Goal: Task Accomplishment & Management: Manage account settings

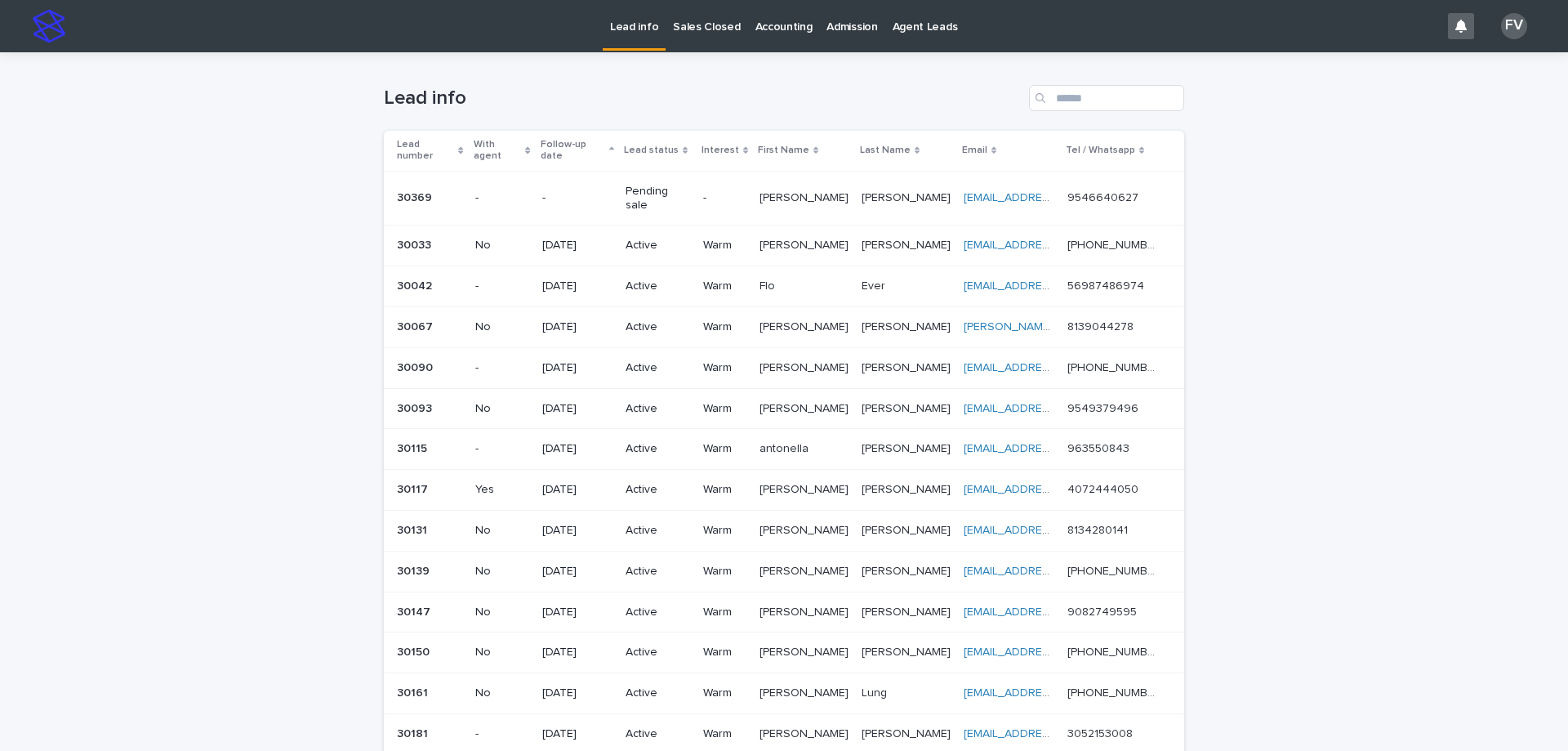
click at [678, 185] on p "Pending sale" at bounding box center [657, 199] width 64 height 28
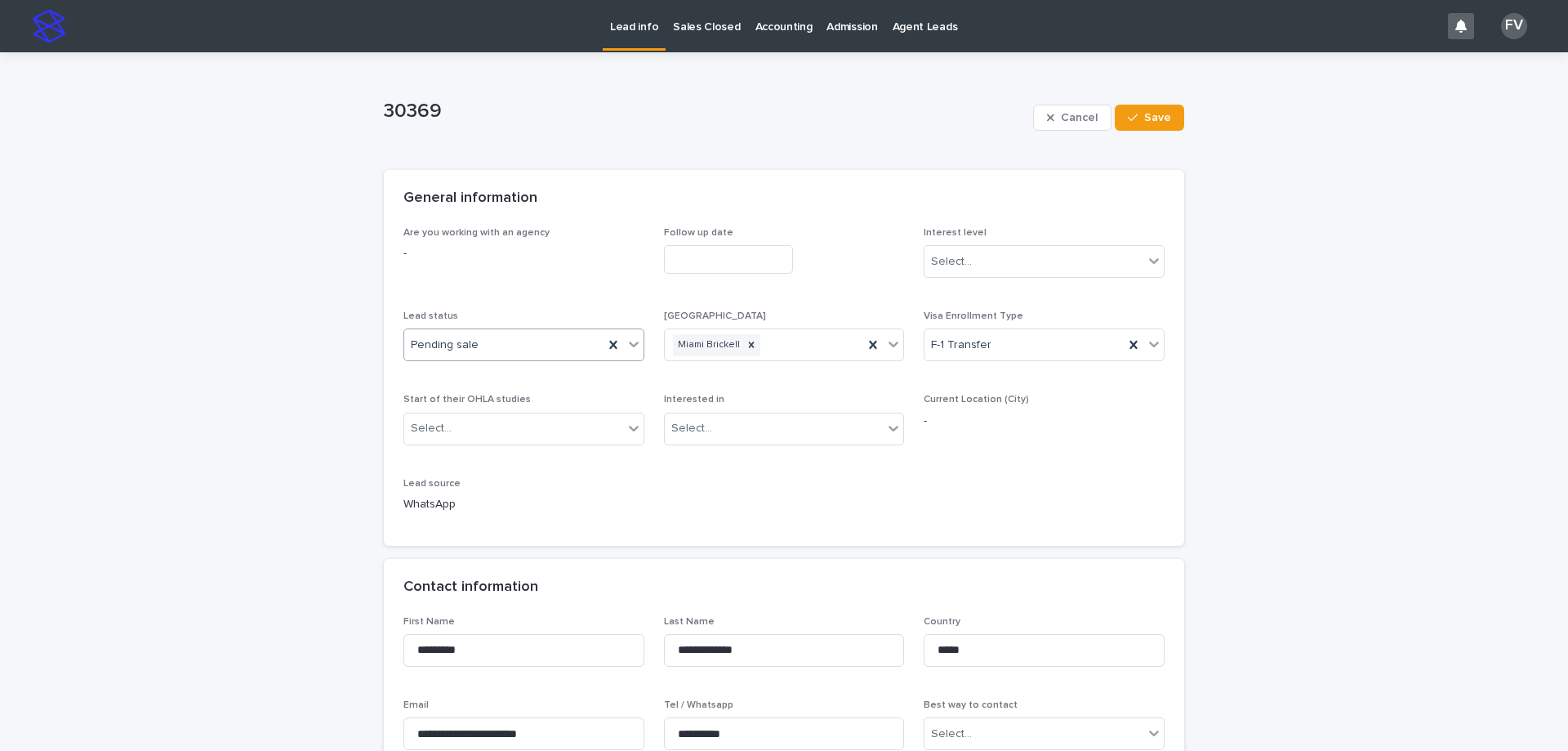
click at [485, 349] on div "Pending sale" at bounding box center [504, 345] width 199 height 27
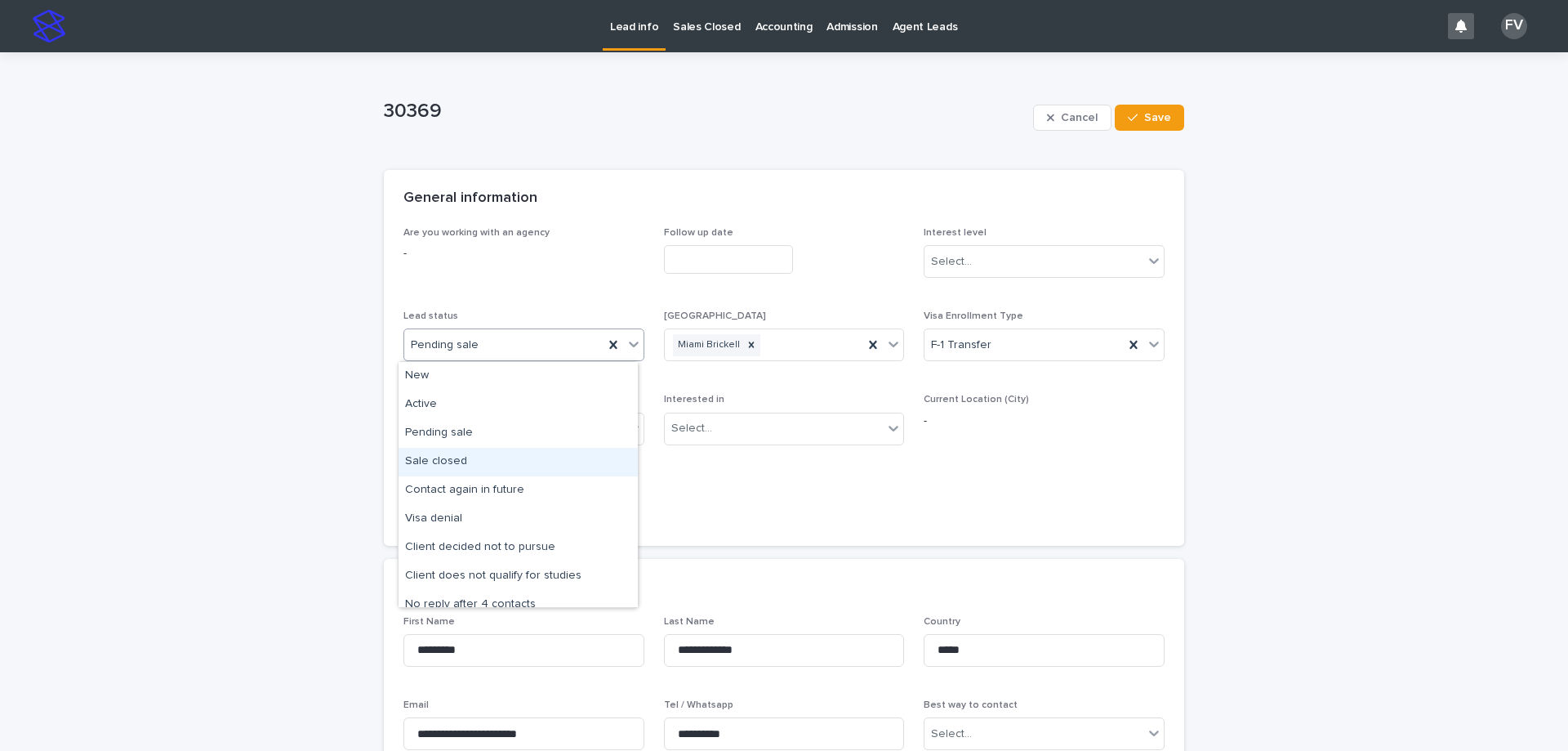
click at [498, 464] on div "Sale closed" at bounding box center [518, 462] width 239 height 29
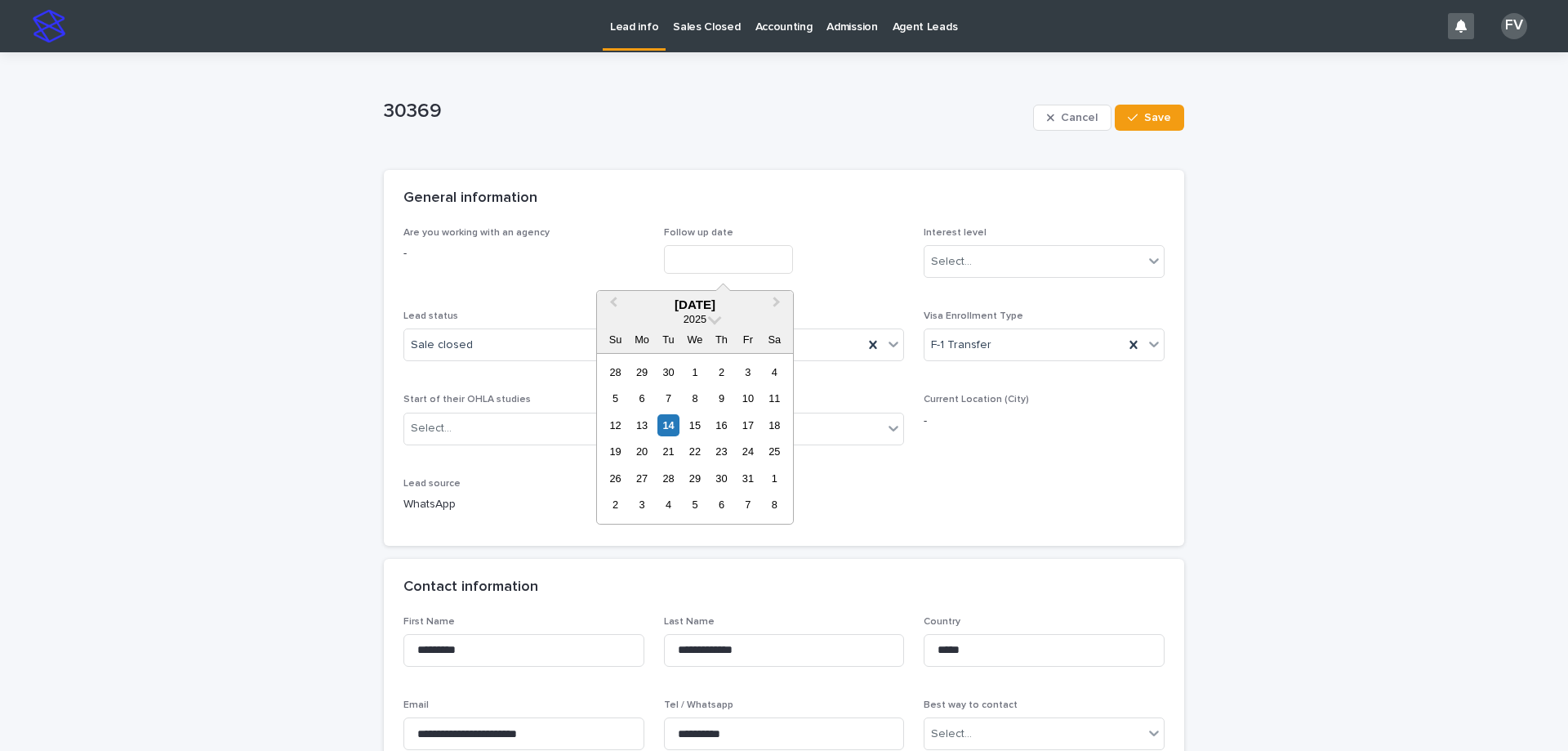
click at [733, 268] on input "text" at bounding box center [729, 259] width 129 height 29
click at [727, 256] on input "text" at bounding box center [729, 259] width 129 height 29
click at [673, 427] on div "14" at bounding box center [668, 425] width 22 height 22
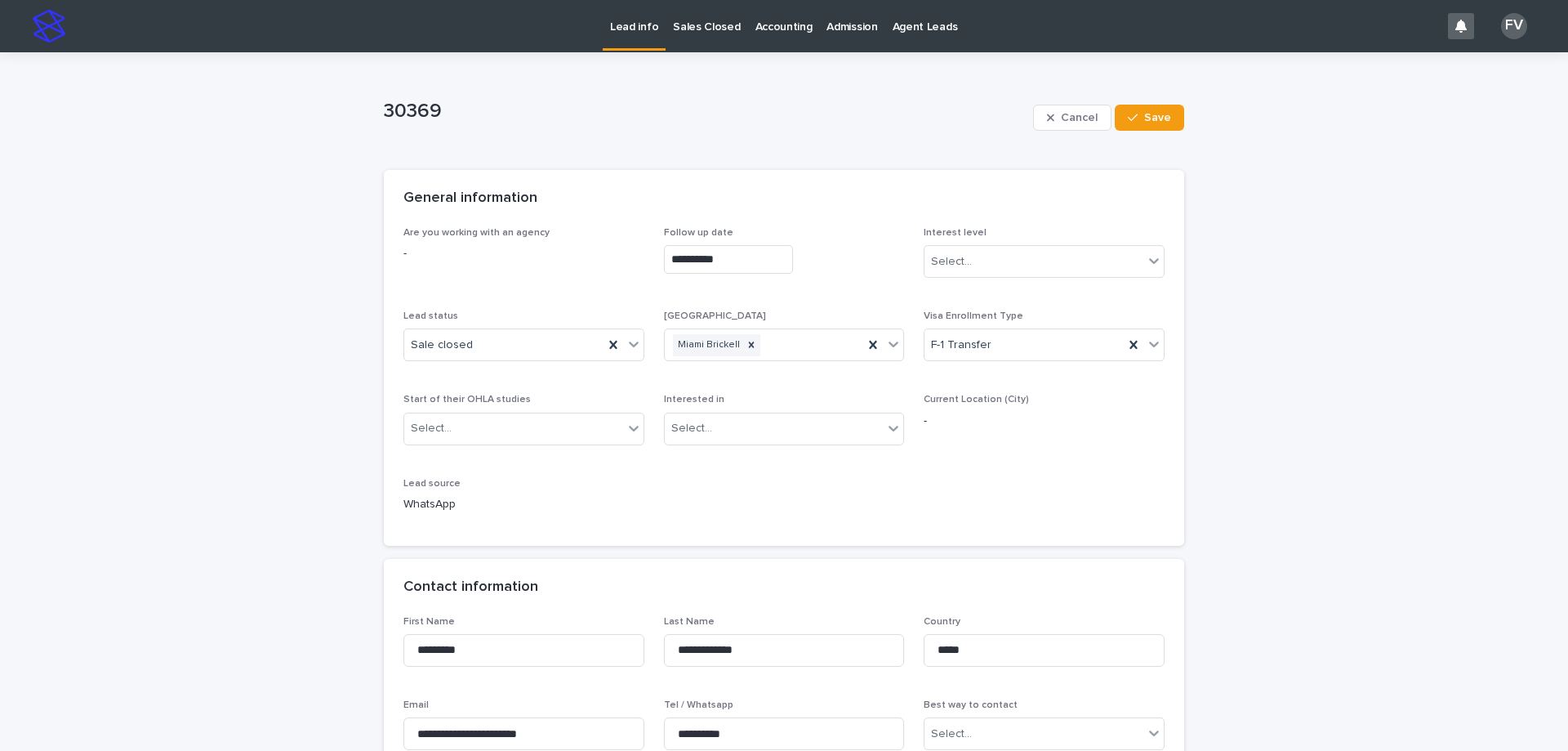
type input "**********"
click at [946, 269] on div "Select..." at bounding box center [951, 262] width 40 height 17
click at [951, 313] on div "Warm" at bounding box center [1039, 322] width 239 height 29
click at [1022, 255] on div "Warm" at bounding box center [1023, 262] width 199 height 27
click at [951, 301] on div "Hot" at bounding box center [1039, 293] width 239 height 29
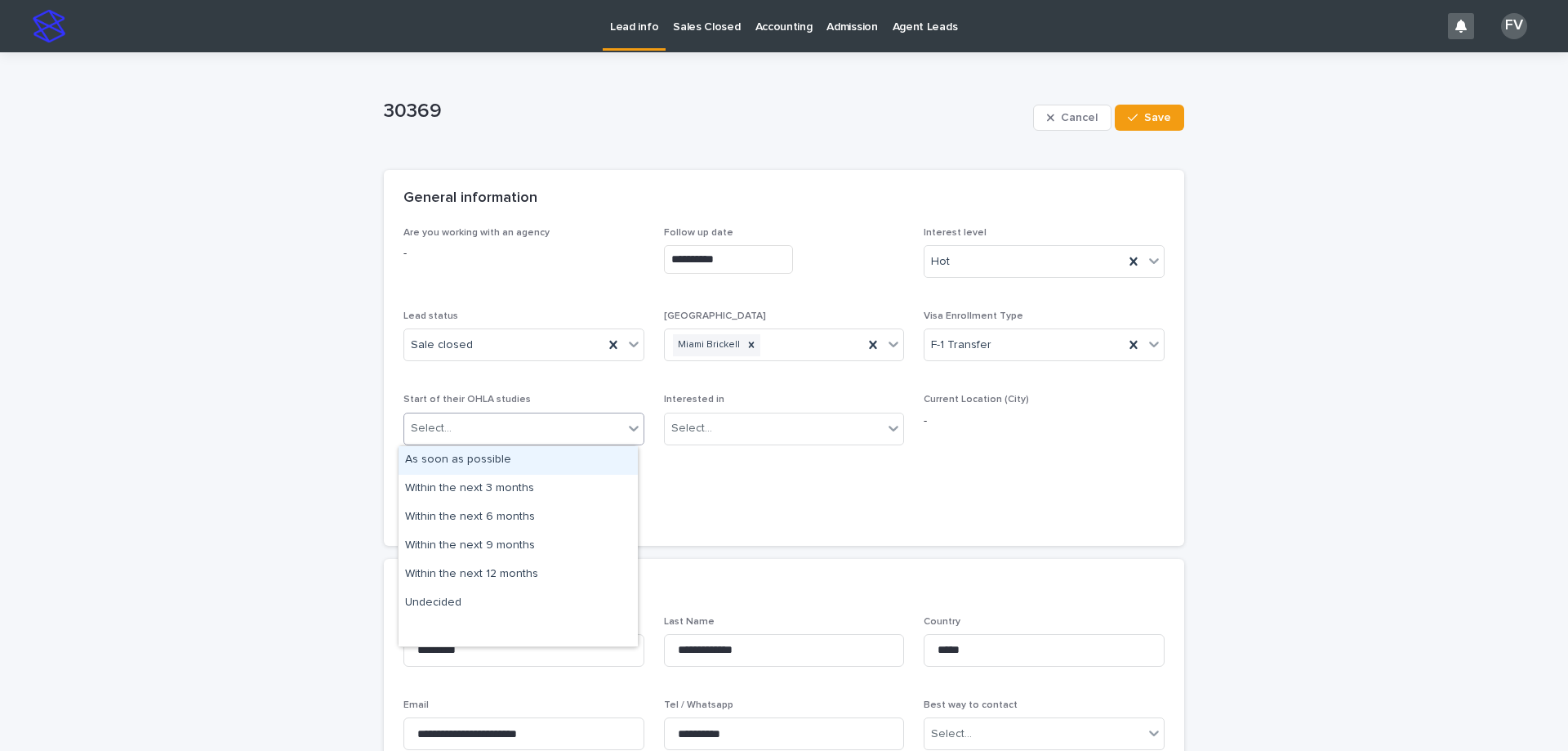
click at [544, 429] on div "Select..." at bounding box center [514, 429] width 219 height 27
click at [521, 489] on div "Within the next 3 months" at bounding box center [518, 489] width 239 height 29
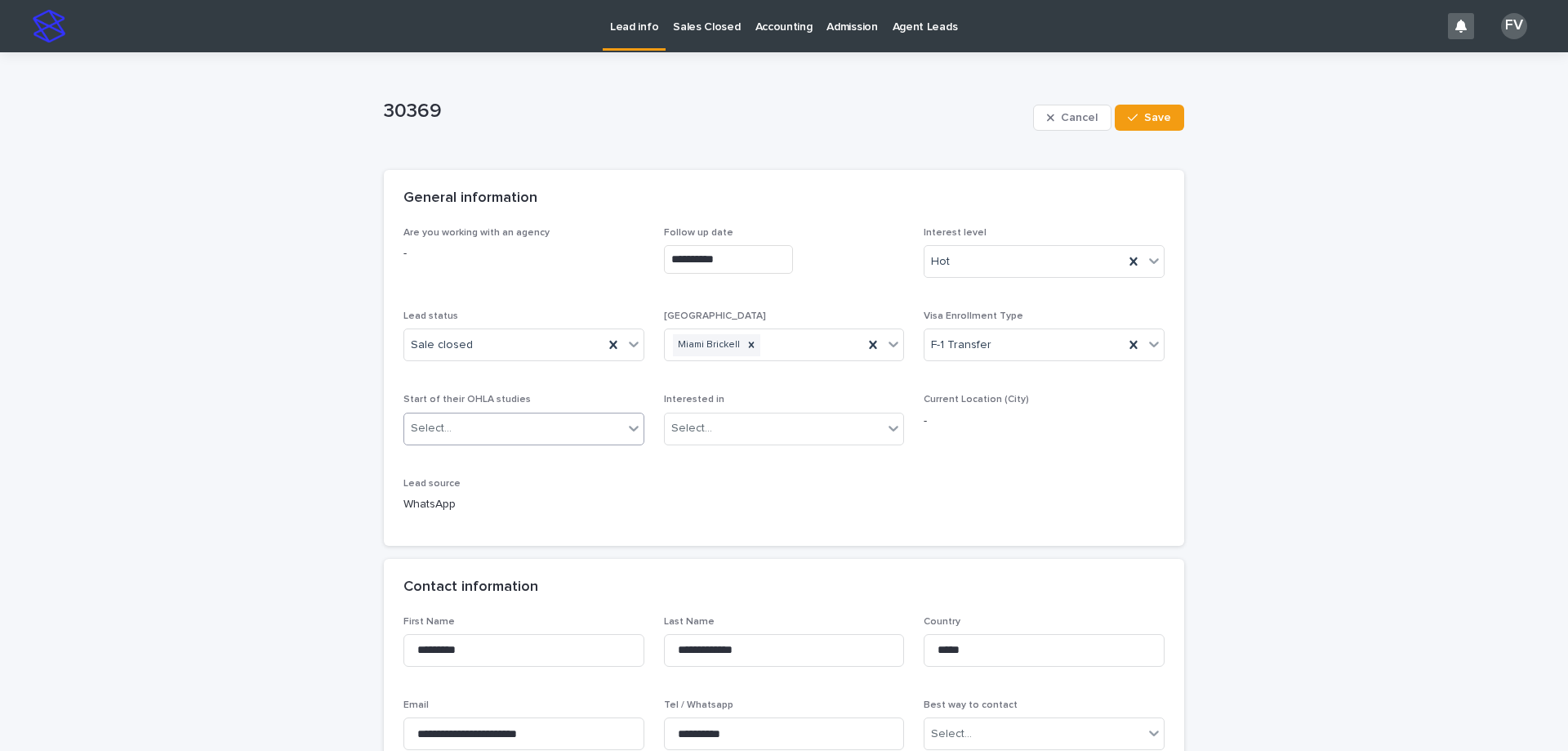
click at [806, 404] on p "Interested in" at bounding box center [784, 400] width 241 height 12
click at [802, 425] on div "Select..." at bounding box center [774, 429] width 219 height 27
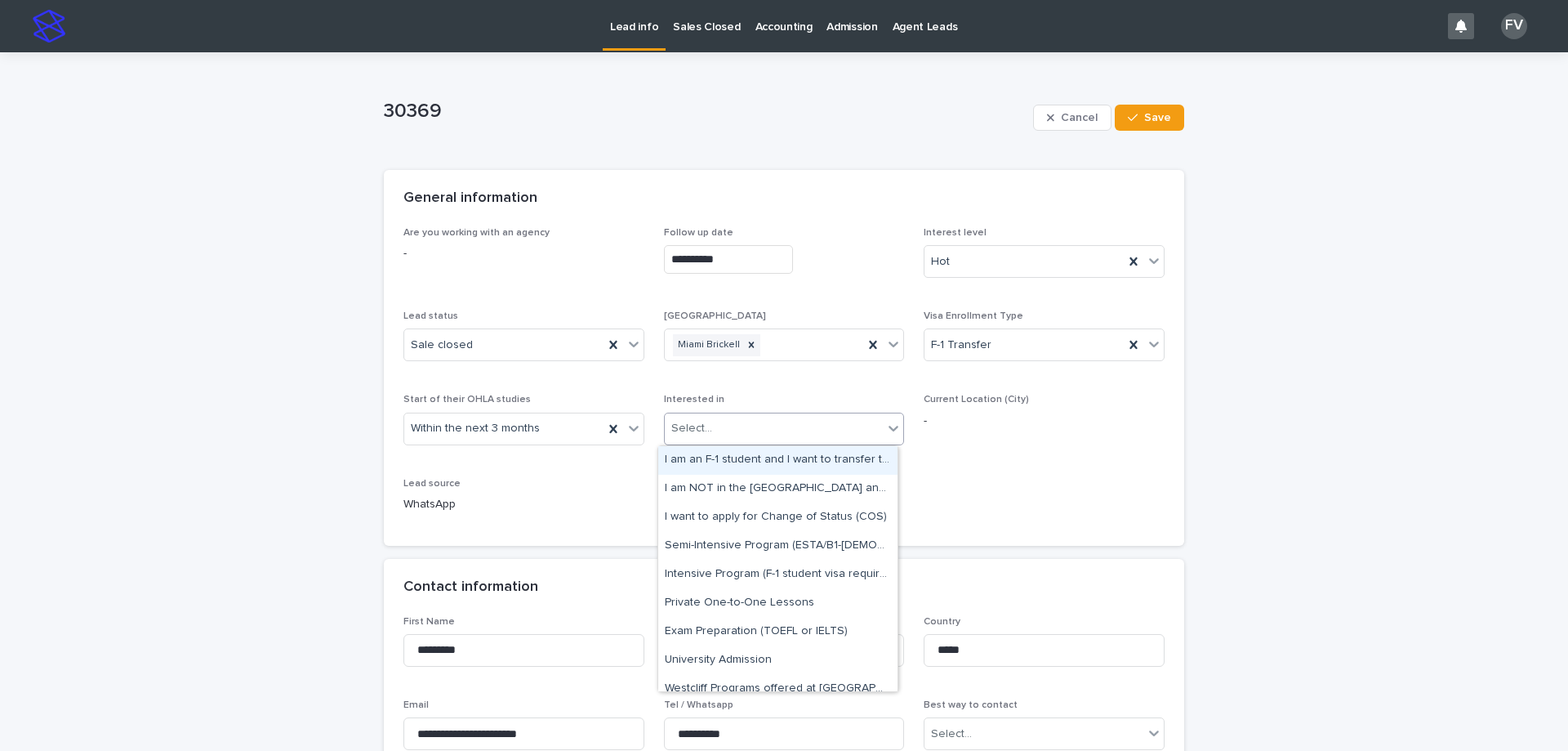
click at [761, 464] on div "I am an F-1 student and I want to transfer to OHLA" at bounding box center [778, 461] width 239 height 29
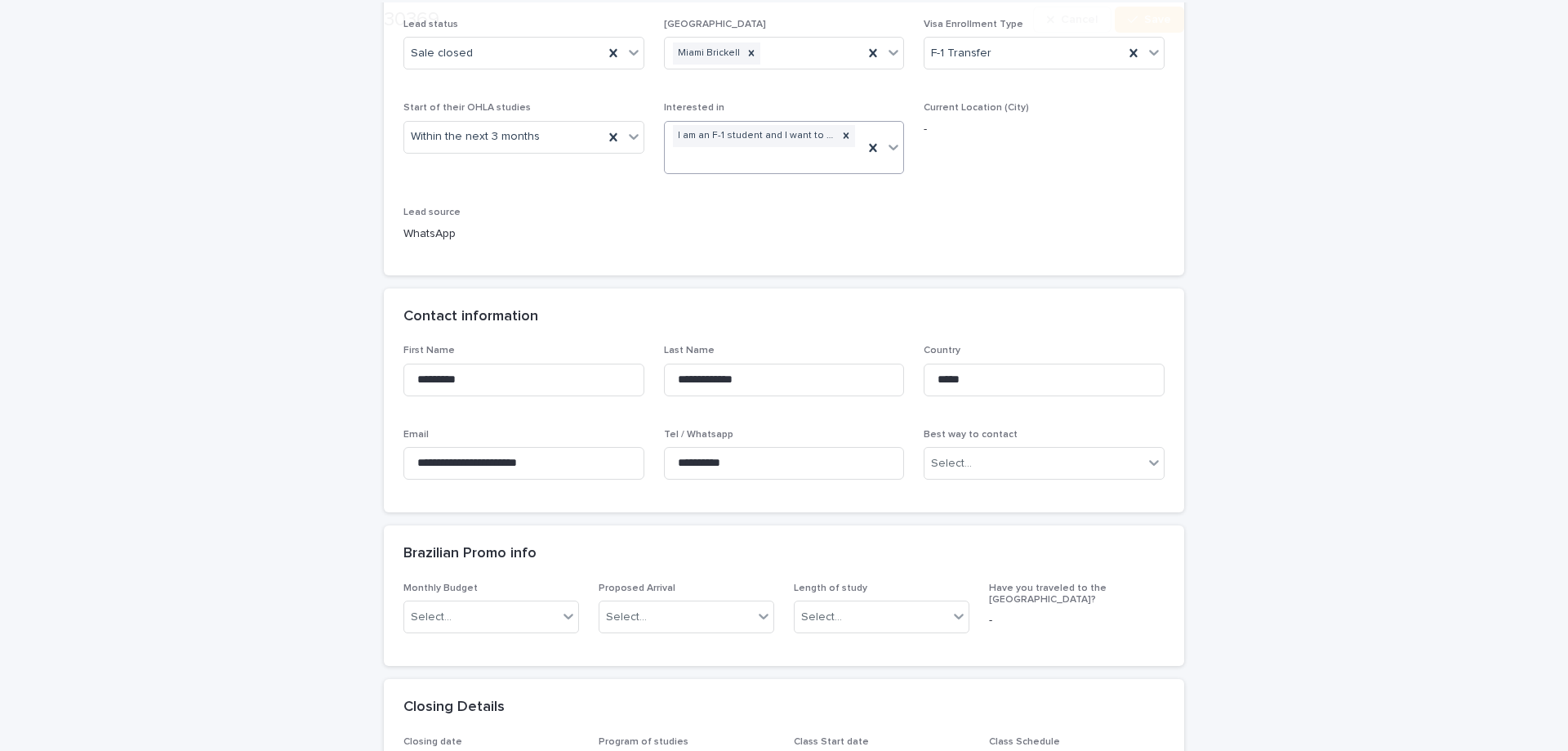
scroll to position [409, 0]
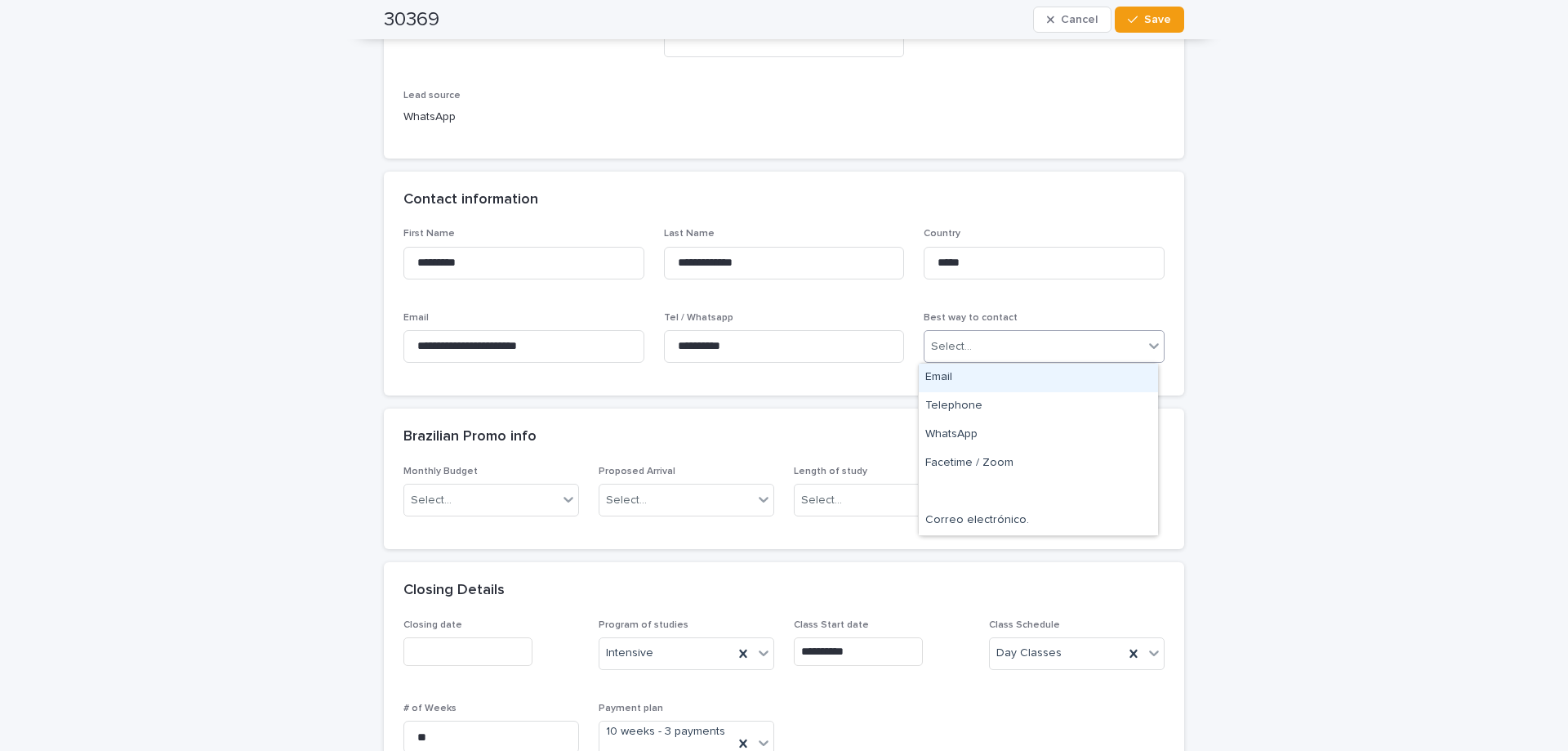
click at [998, 351] on div "Select..." at bounding box center [1033, 347] width 219 height 27
click at [991, 438] on div "WhatsApp" at bounding box center [1039, 436] width 239 height 29
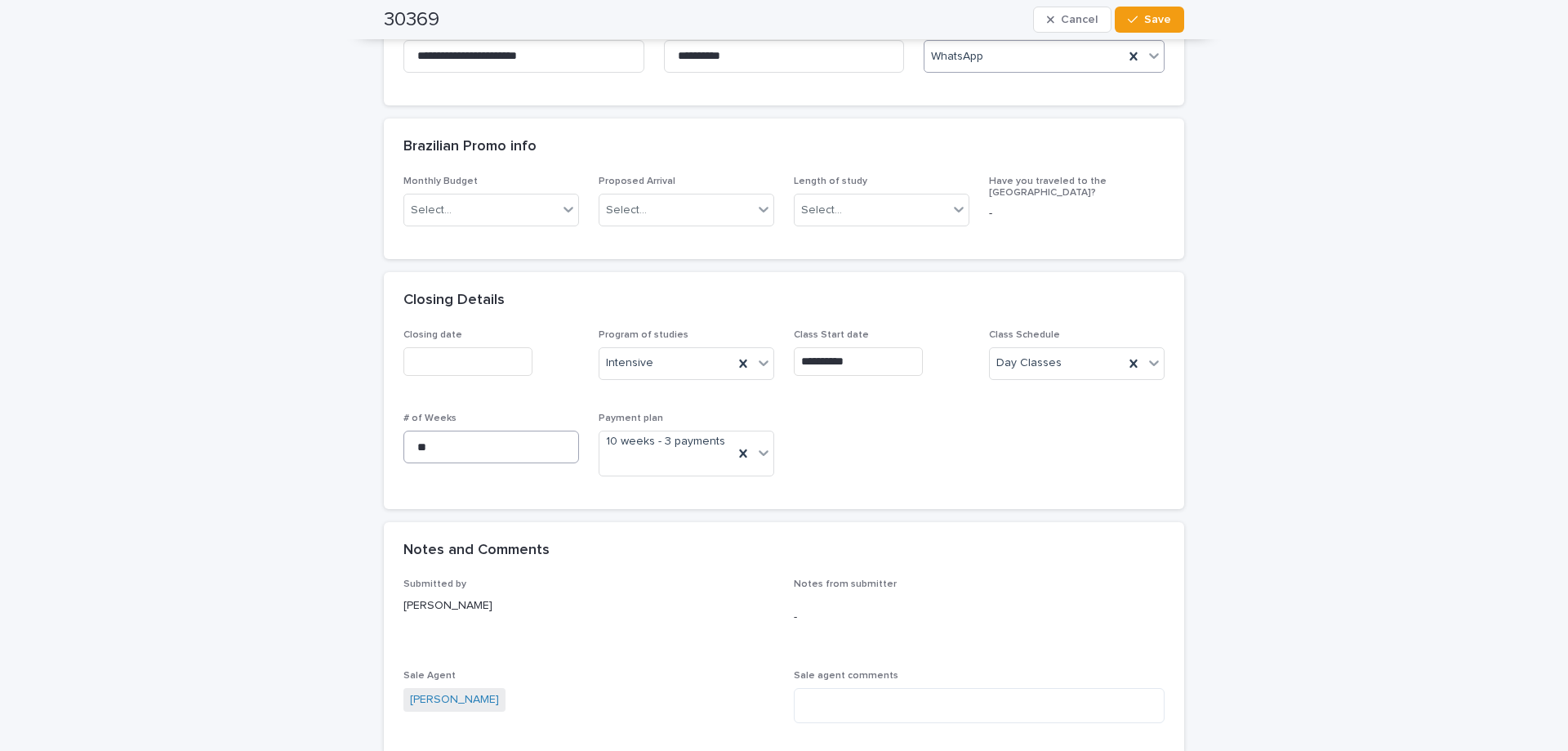
scroll to position [736, 0]
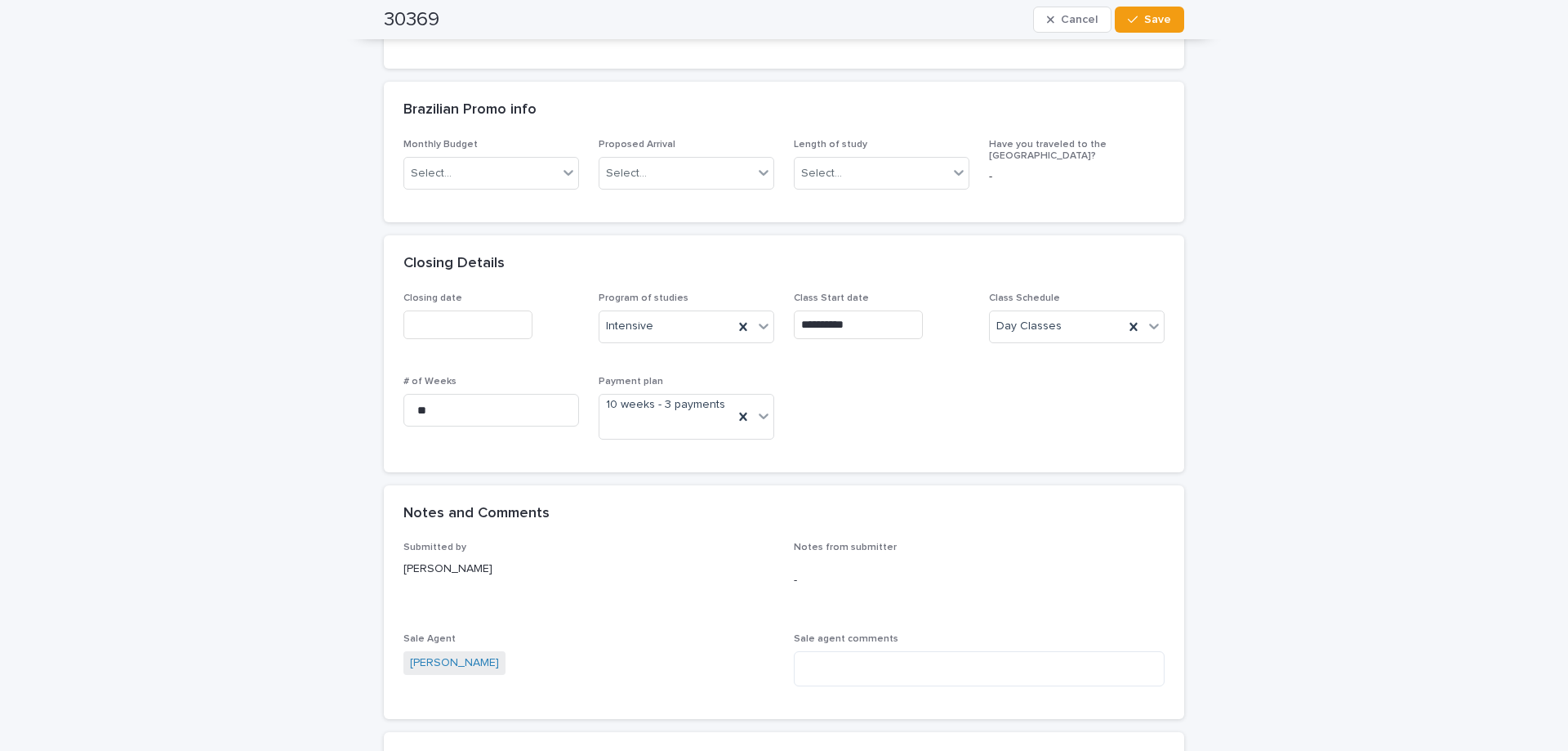
click at [447, 319] on input "text" at bounding box center [468, 325] width 129 height 29
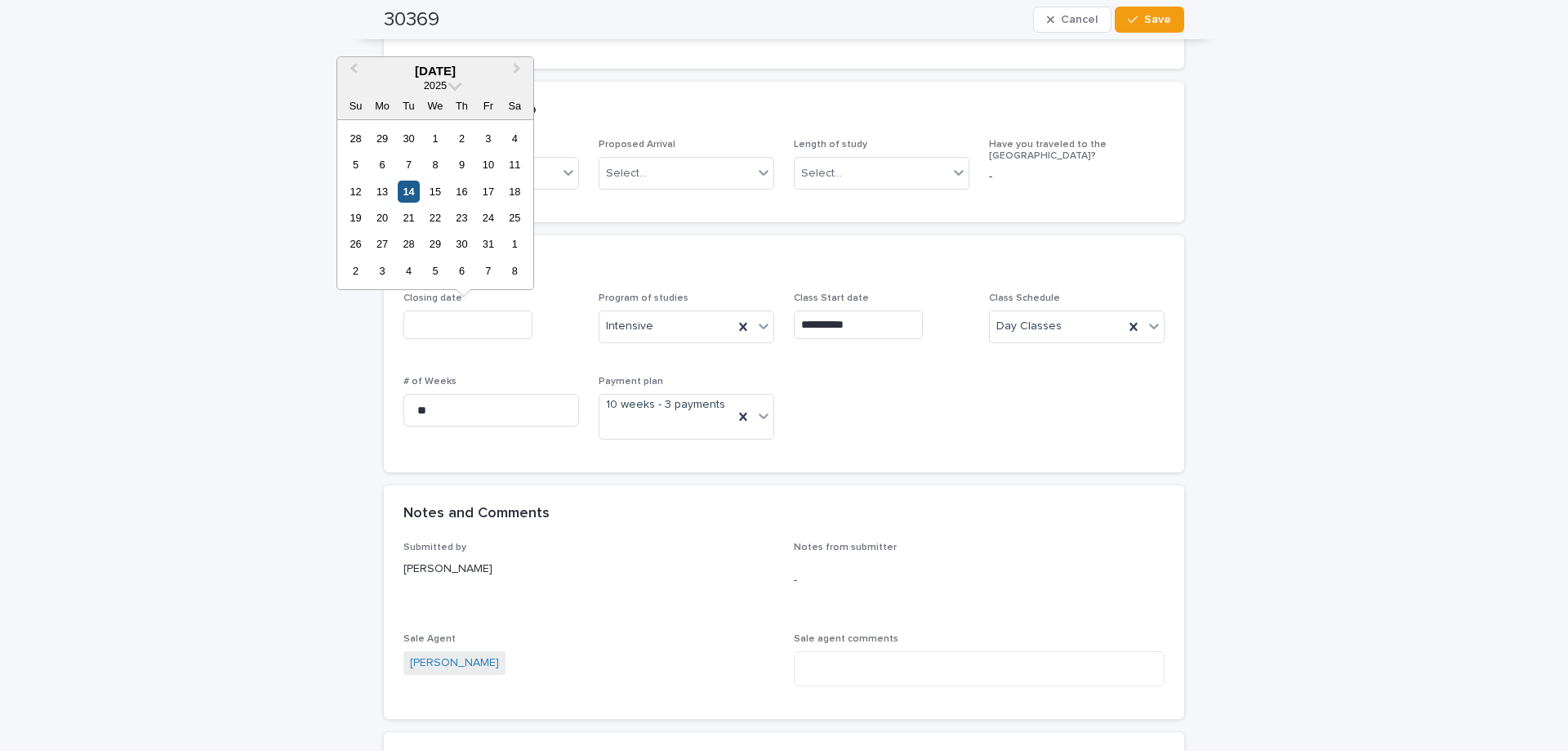
click at [405, 196] on div "14" at bounding box center [409, 191] width 22 height 22
type input "**********"
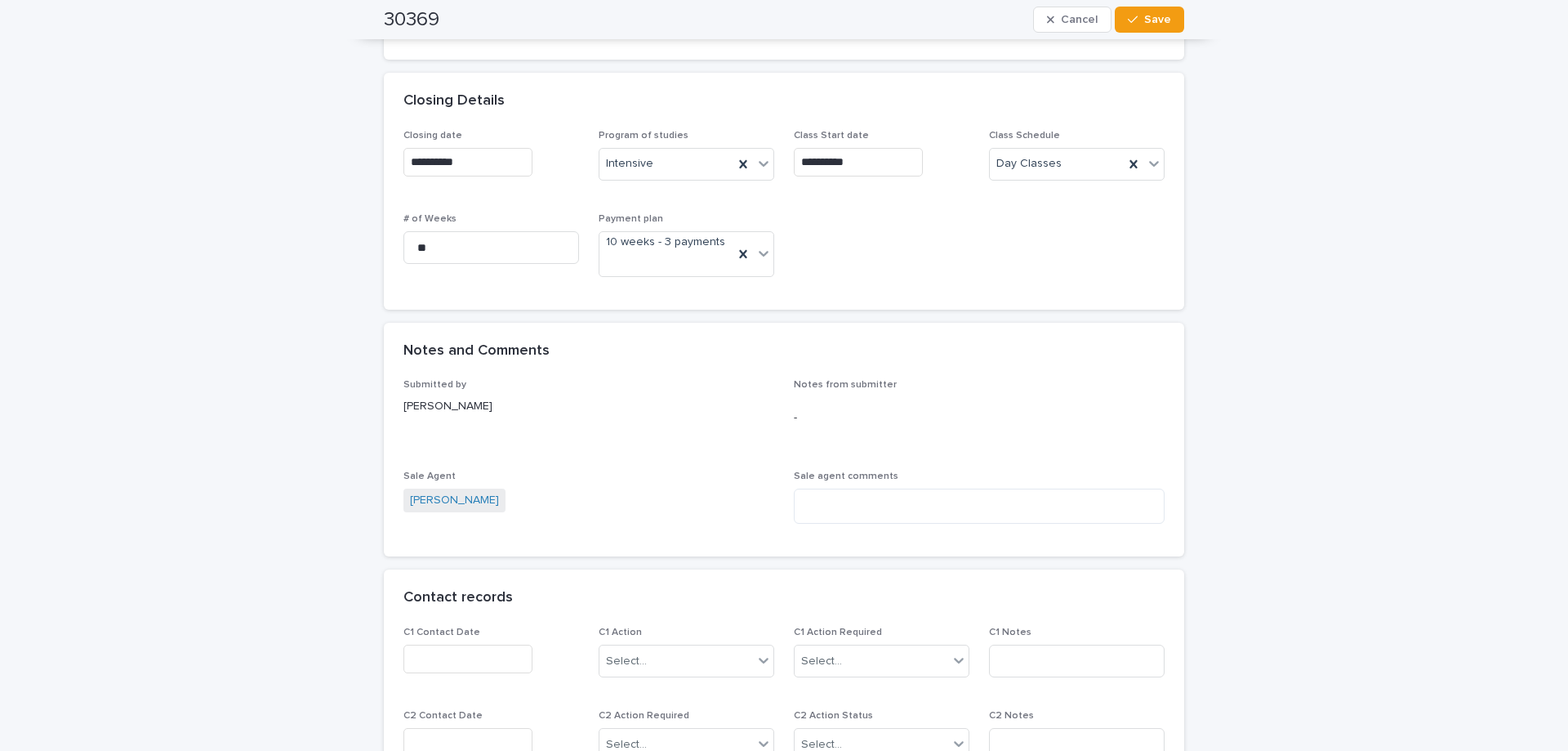
scroll to position [899, 0]
click at [1144, 19] on span "Save" at bounding box center [1157, 19] width 27 height 12
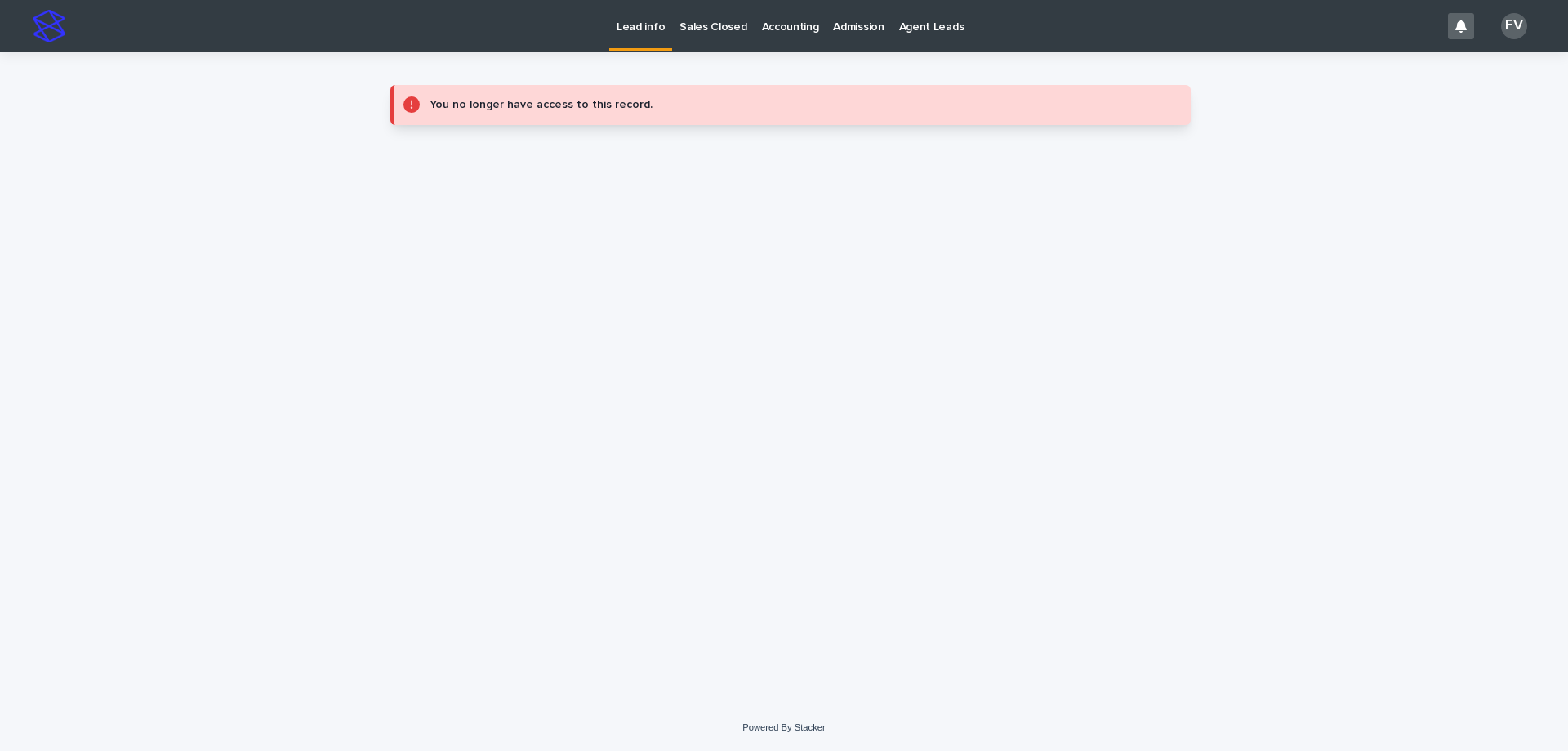
scroll to position [0, 0]
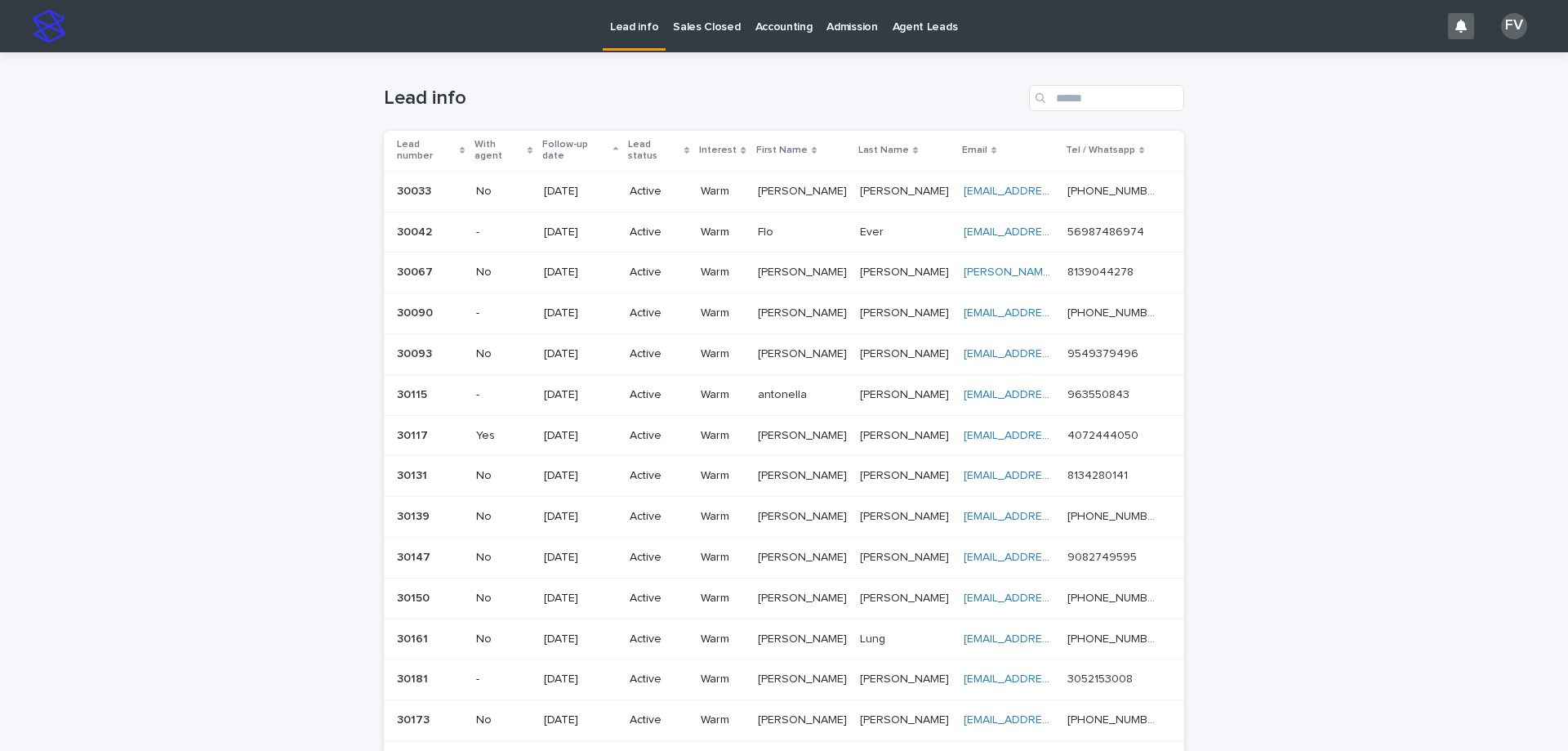
click at [685, 27] on p "Sales Closed" at bounding box center [706, 17] width 67 height 35
